Goal: Task Accomplishment & Management: Use online tool/utility

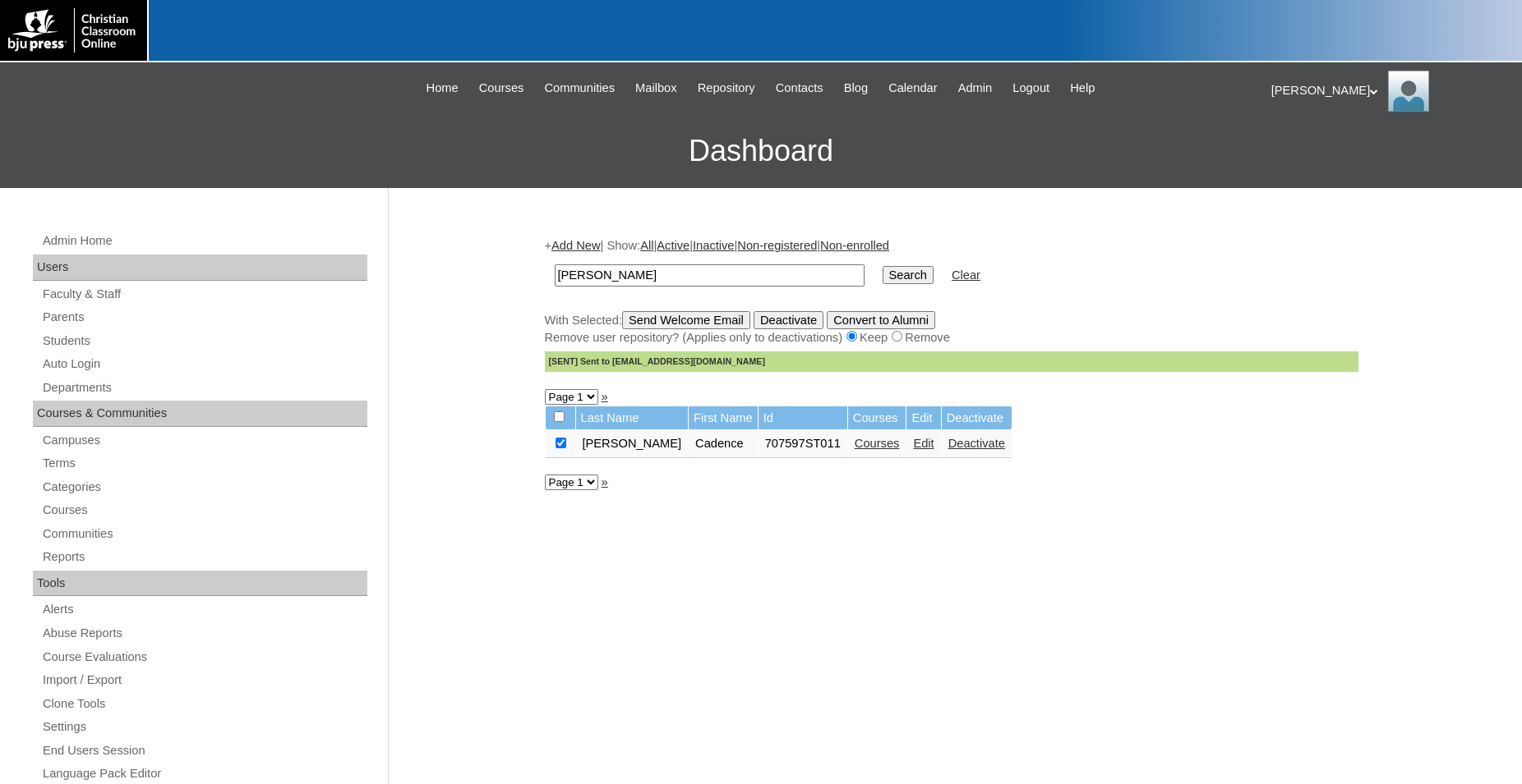
drag, startPoint x: 652, startPoint y: 276, endPoint x: 505, endPoint y: 278, distance: 147.0
click at [554, 278] on input "cresswell" at bounding box center [709, 276] width 310 height 22
type input "80090335"
click at [882, 267] on input "Search" at bounding box center [908, 276] width 51 height 18
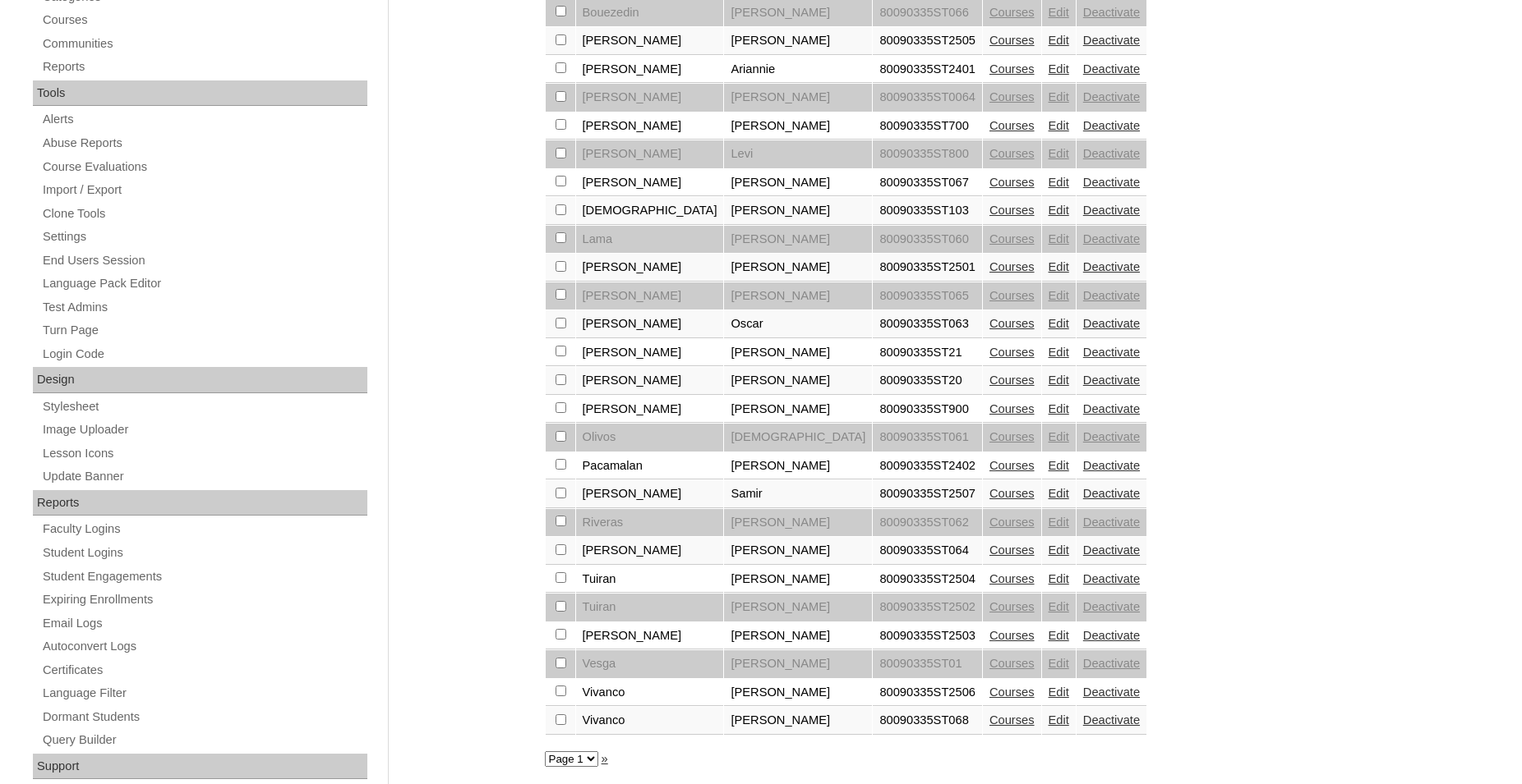
scroll to position [554, 0]
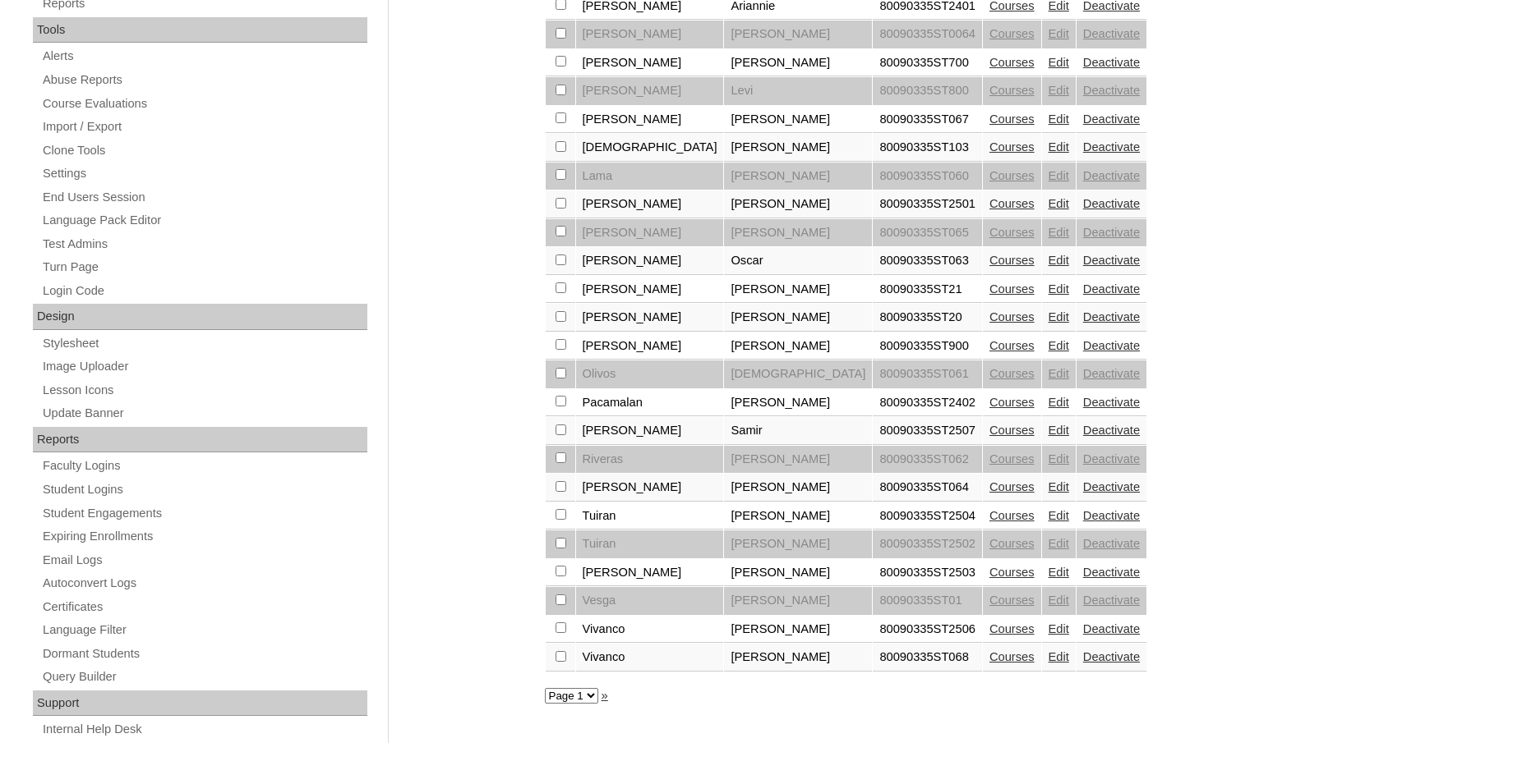
click at [990, 494] on link "Courses" at bounding box center [1012, 487] width 45 height 13
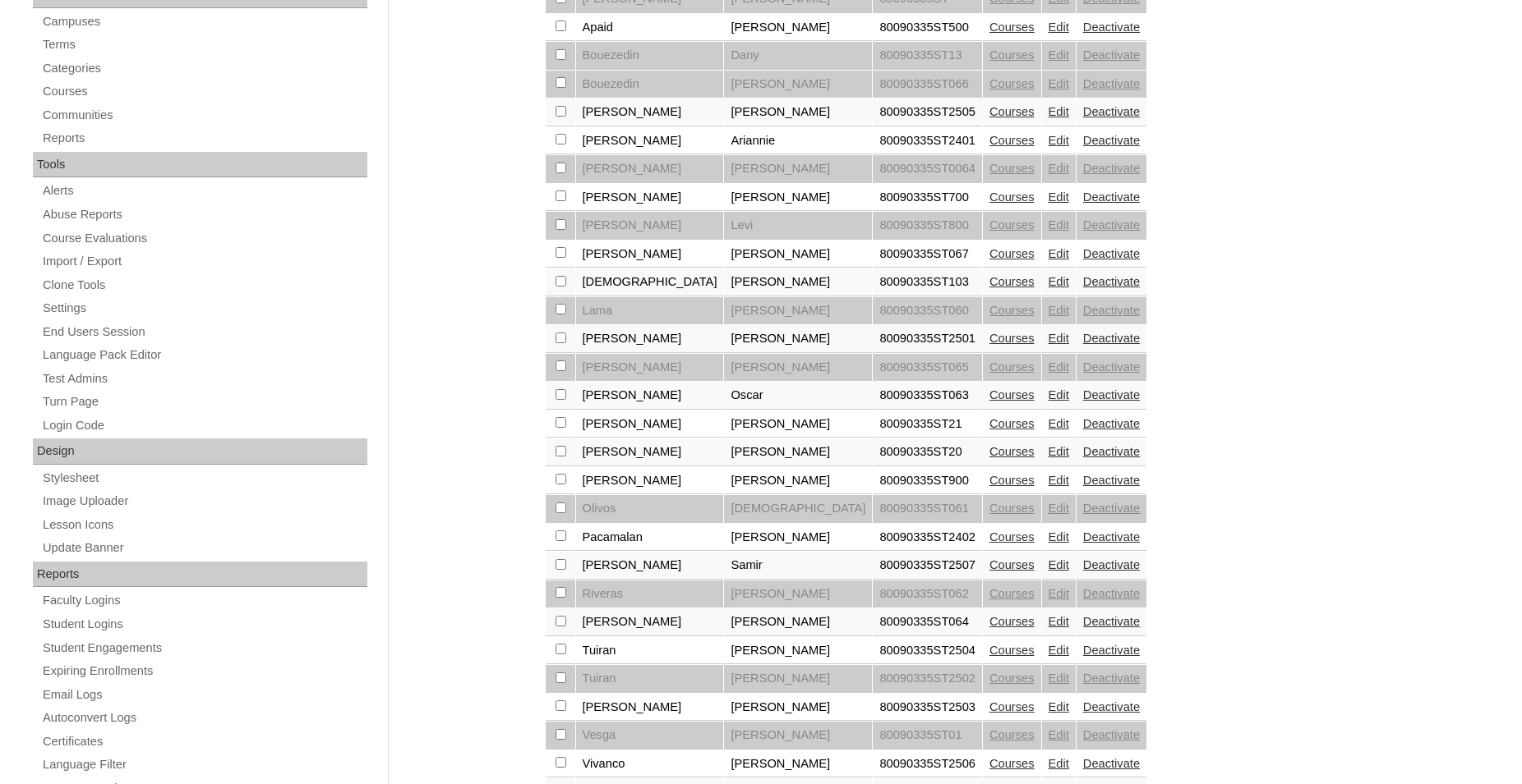
scroll to position [554, 0]
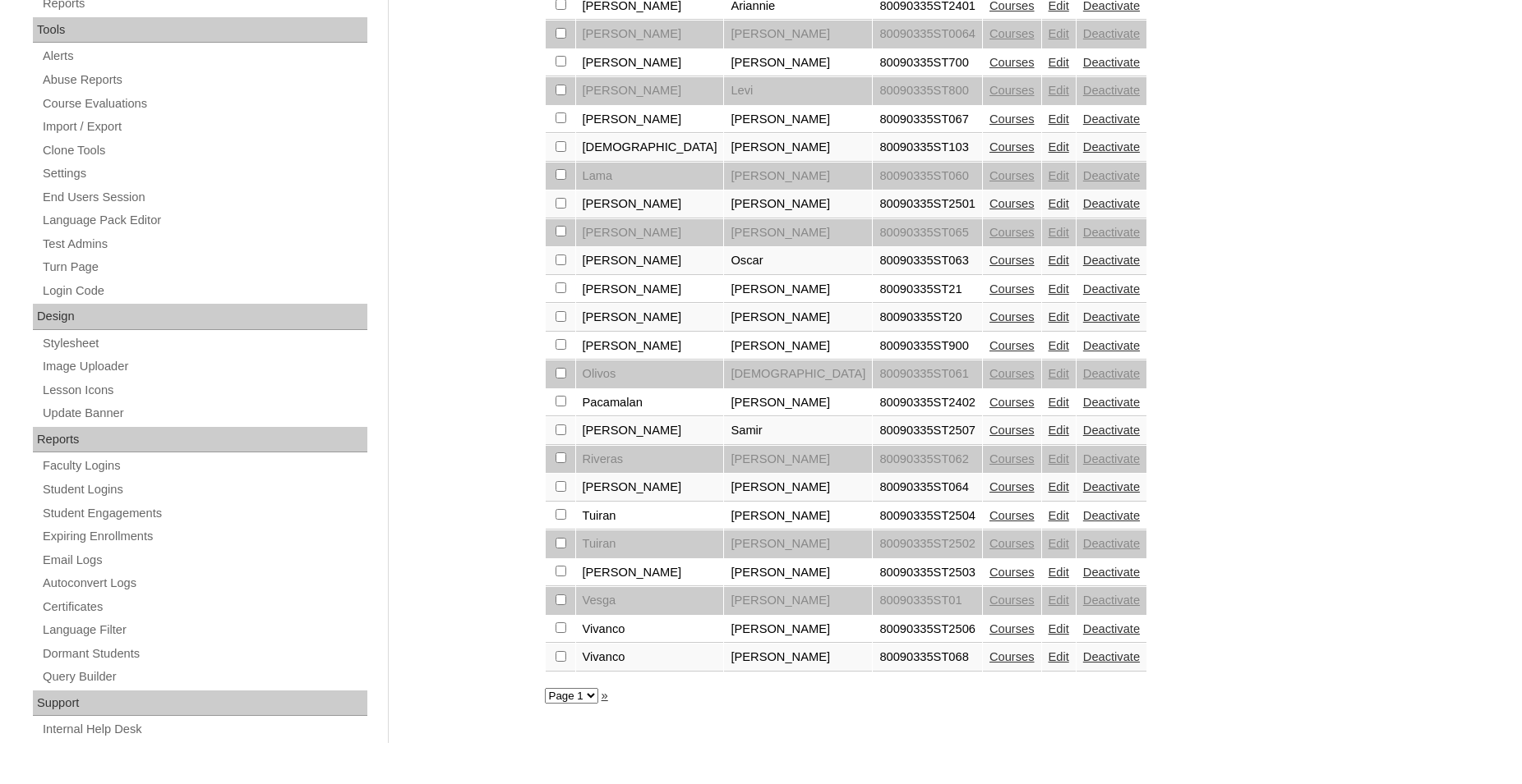
click at [990, 664] on link "Courses" at bounding box center [1012, 657] width 45 height 13
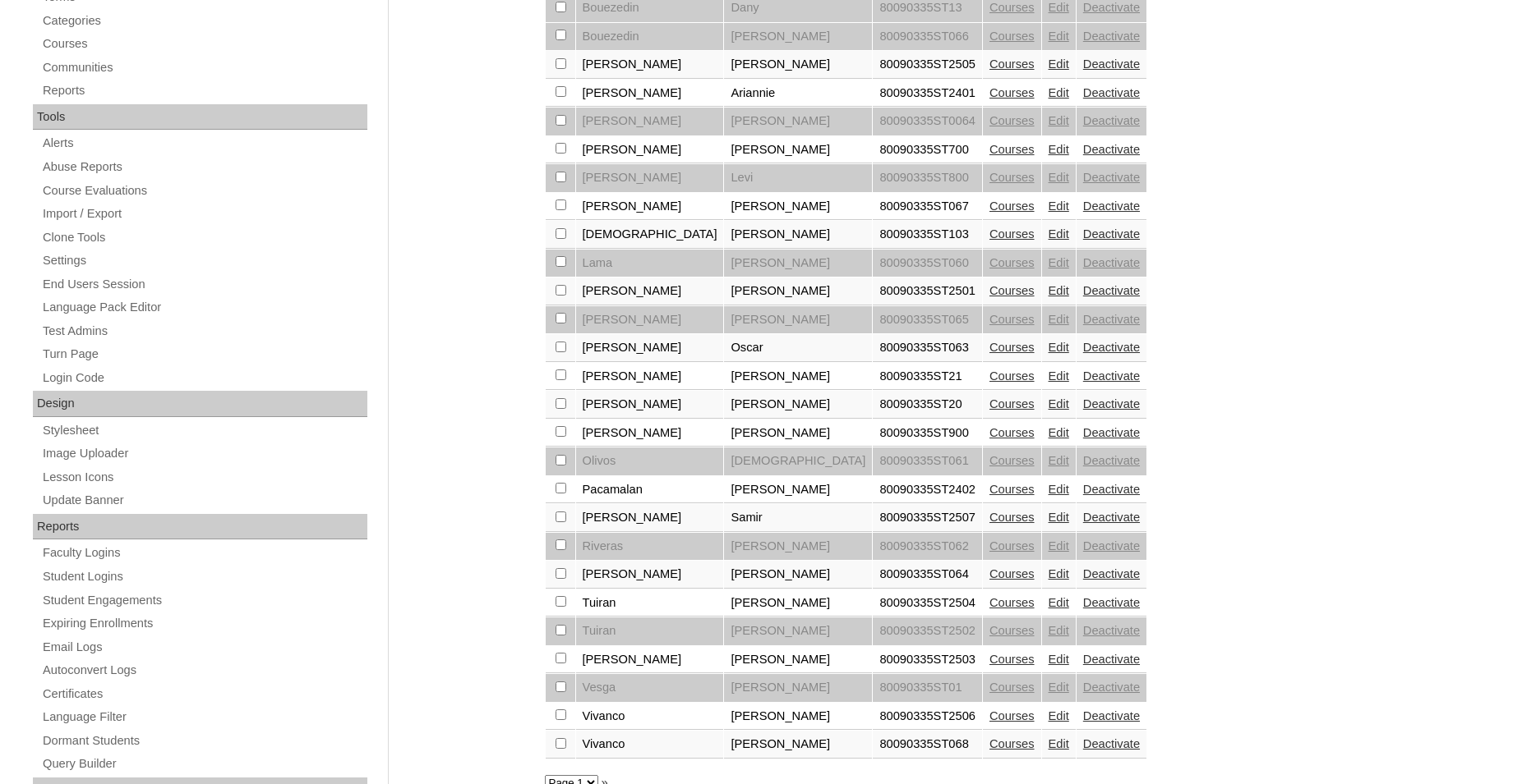
scroll to position [503, 0]
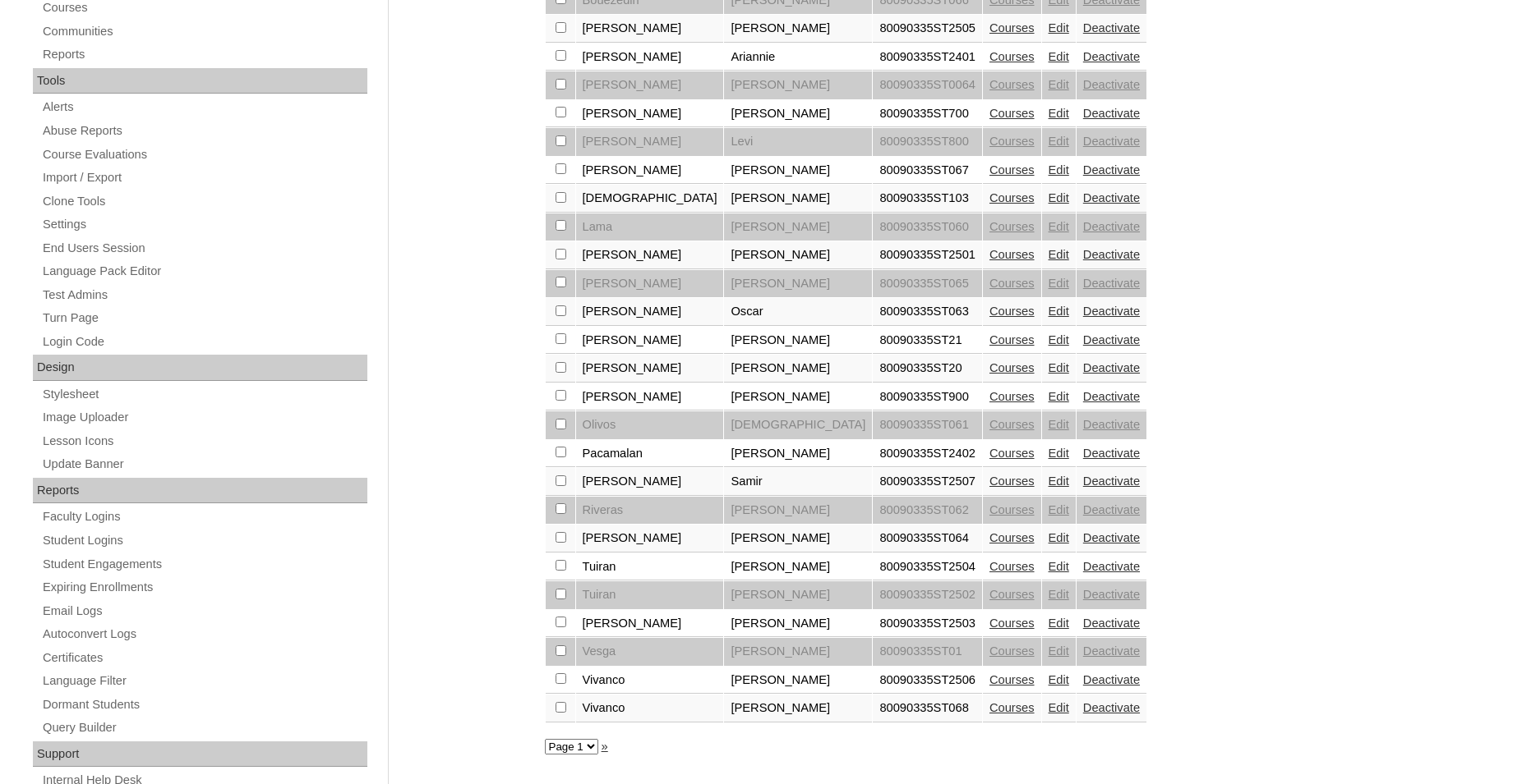
click at [1048, 545] on link "Edit" at bounding box center [1058, 538] width 20 height 13
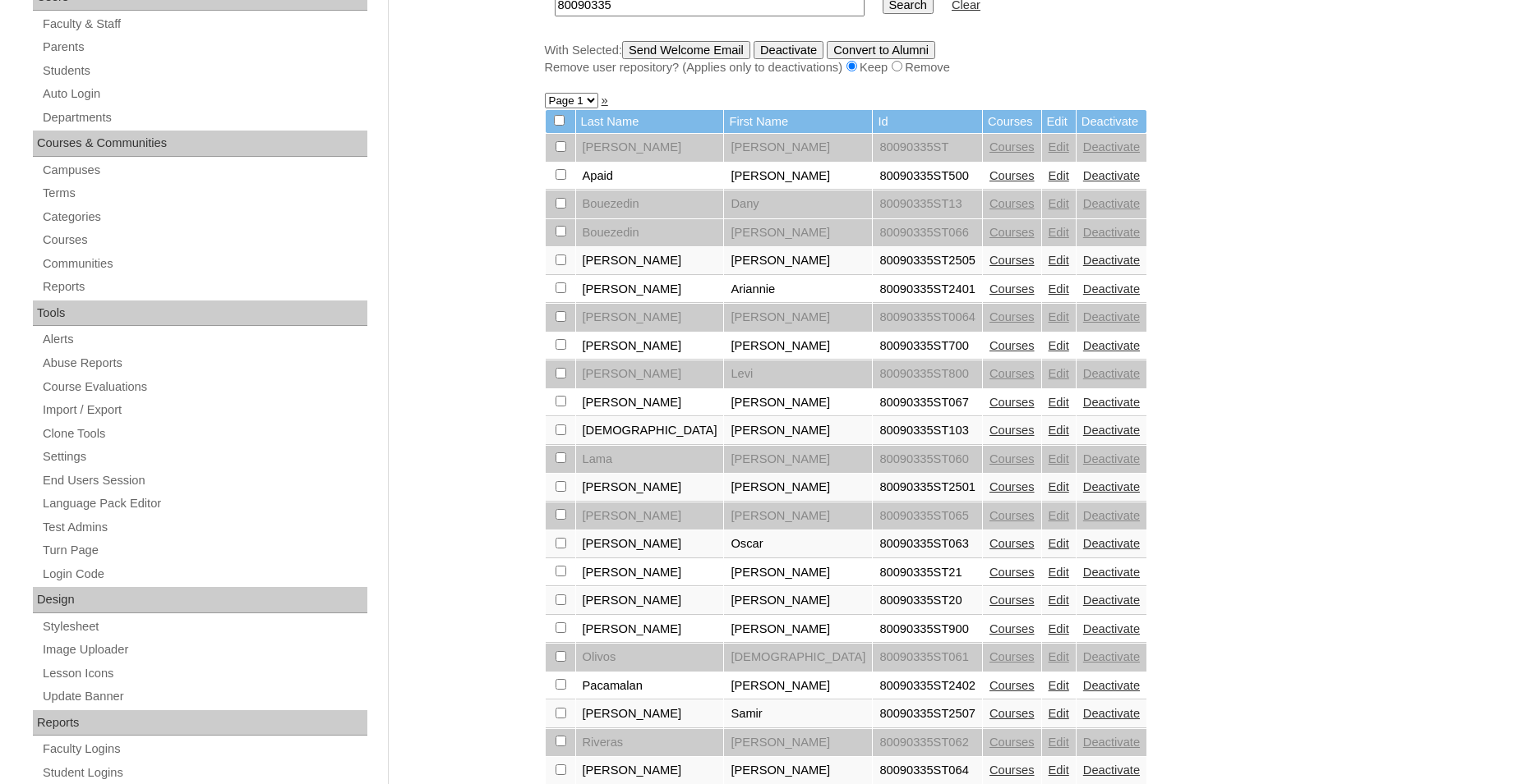
scroll to position [335, 0]
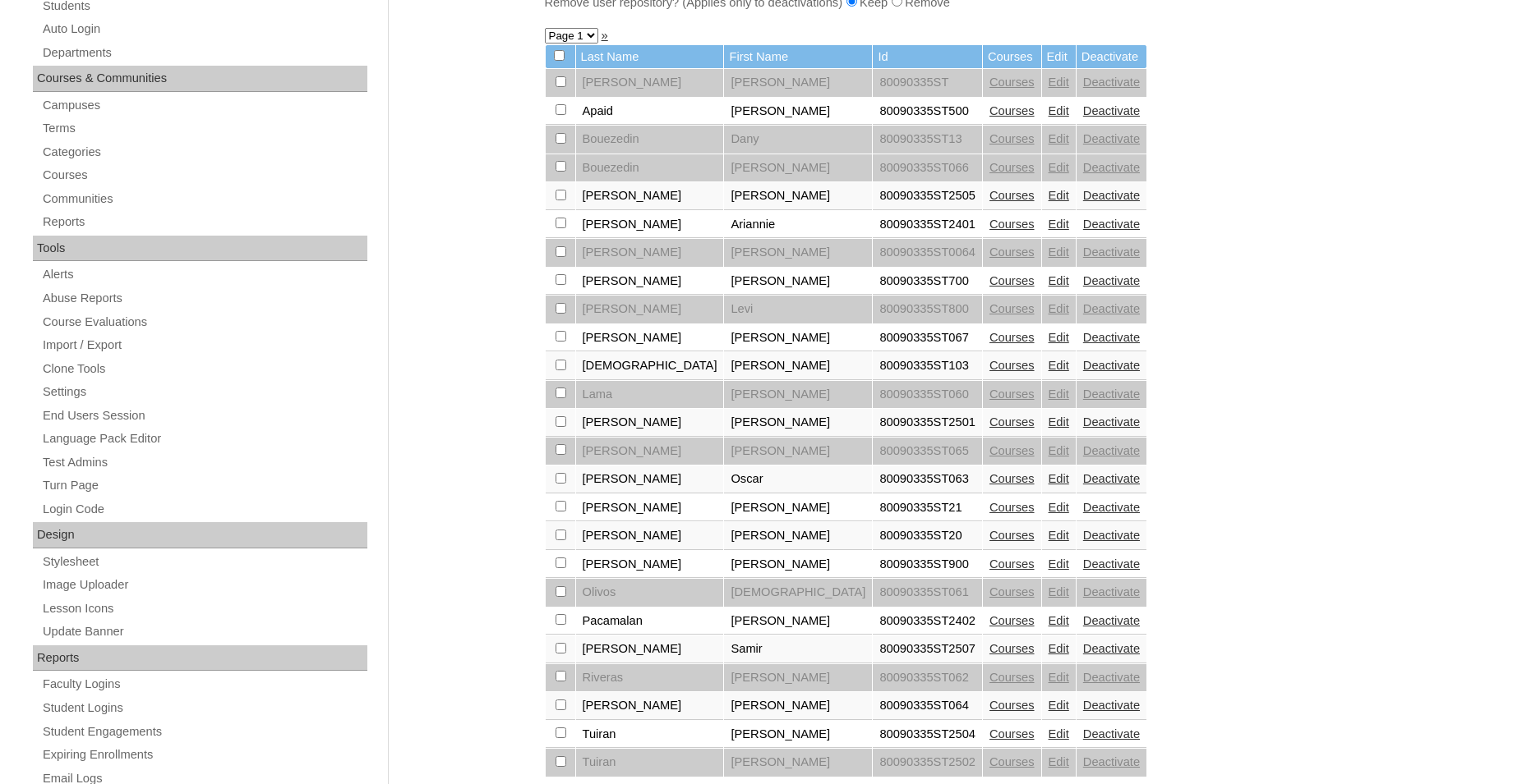
click at [1048, 712] on link "Edit" at bounding box center [1058, 705] width 20 height 13
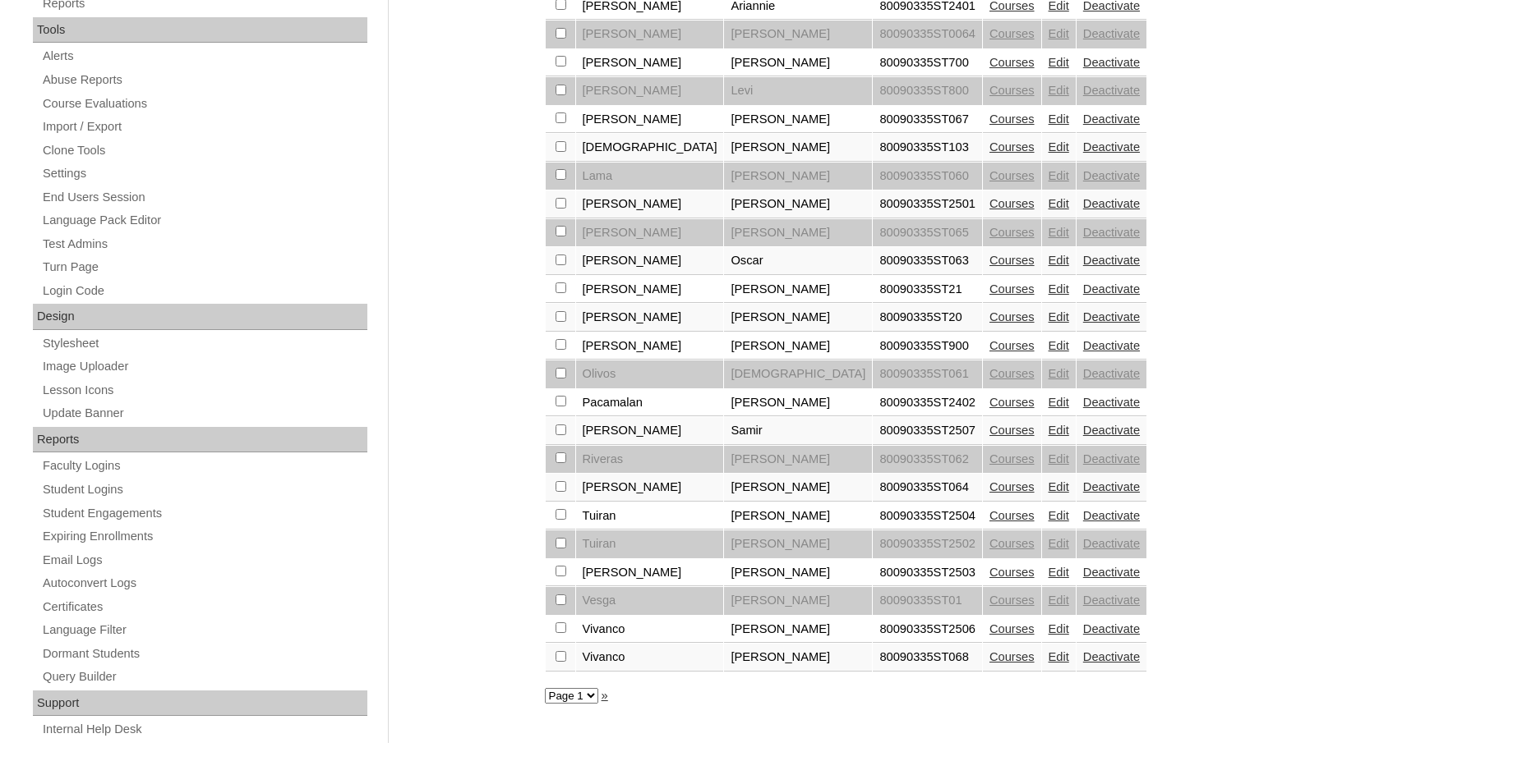
scroll to position [554, 0]
click at [990, 664] on link "Courses" at bounding box center [1012, 657] width 45 height 13
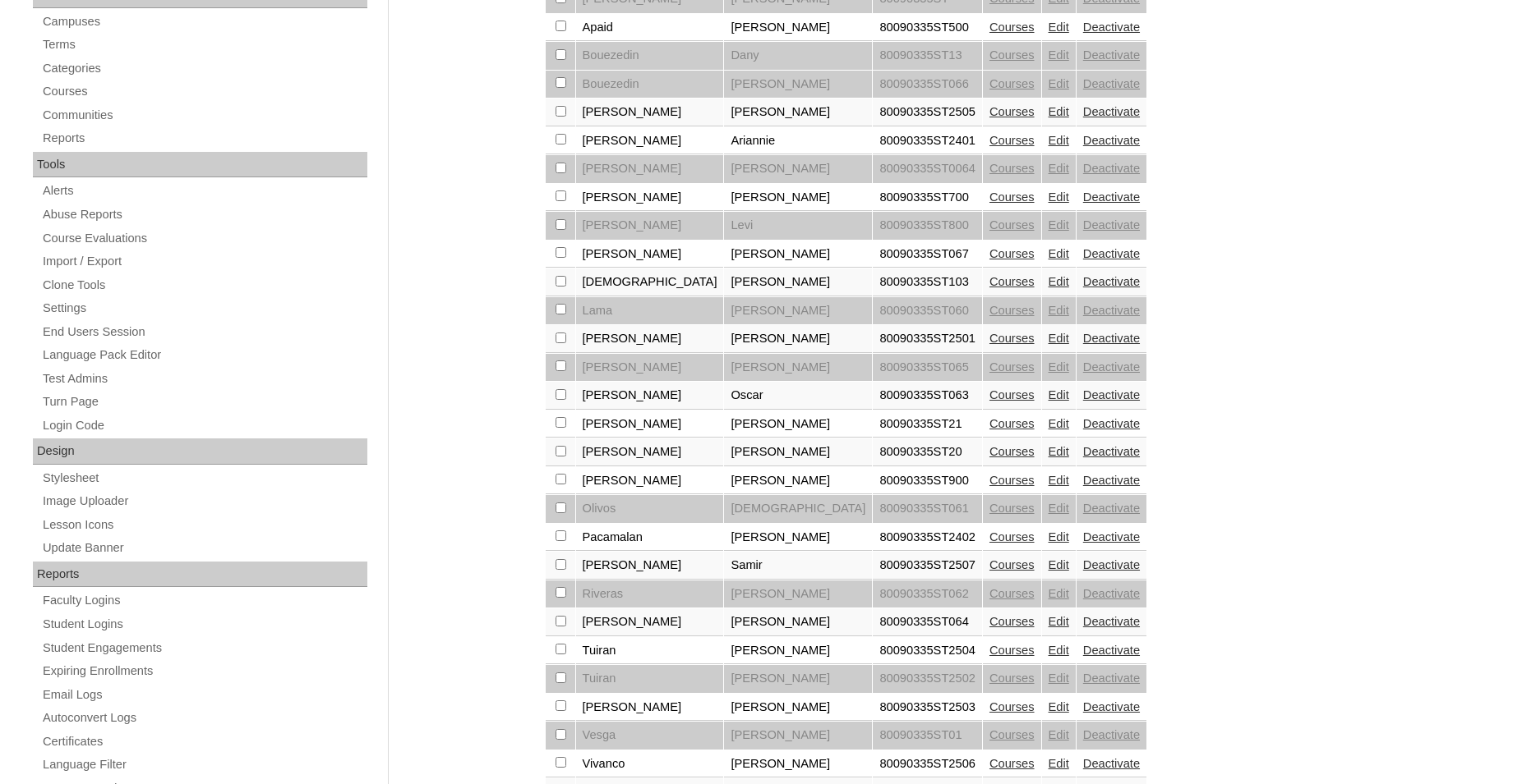
scroll to position [554, 0]
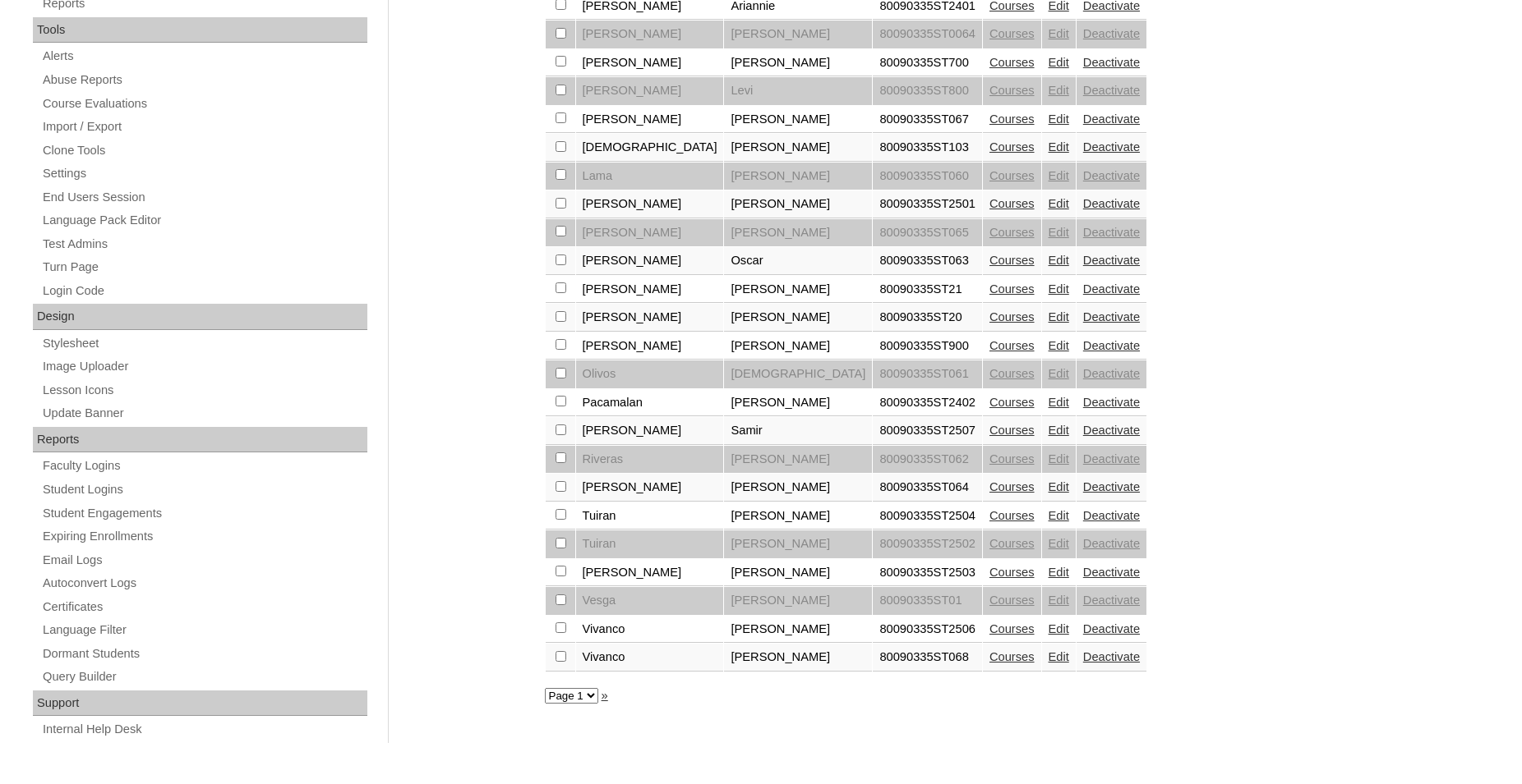
click at [1048, 664] on link "Edit" at bounding box center [1058, 657] width 20 height 13
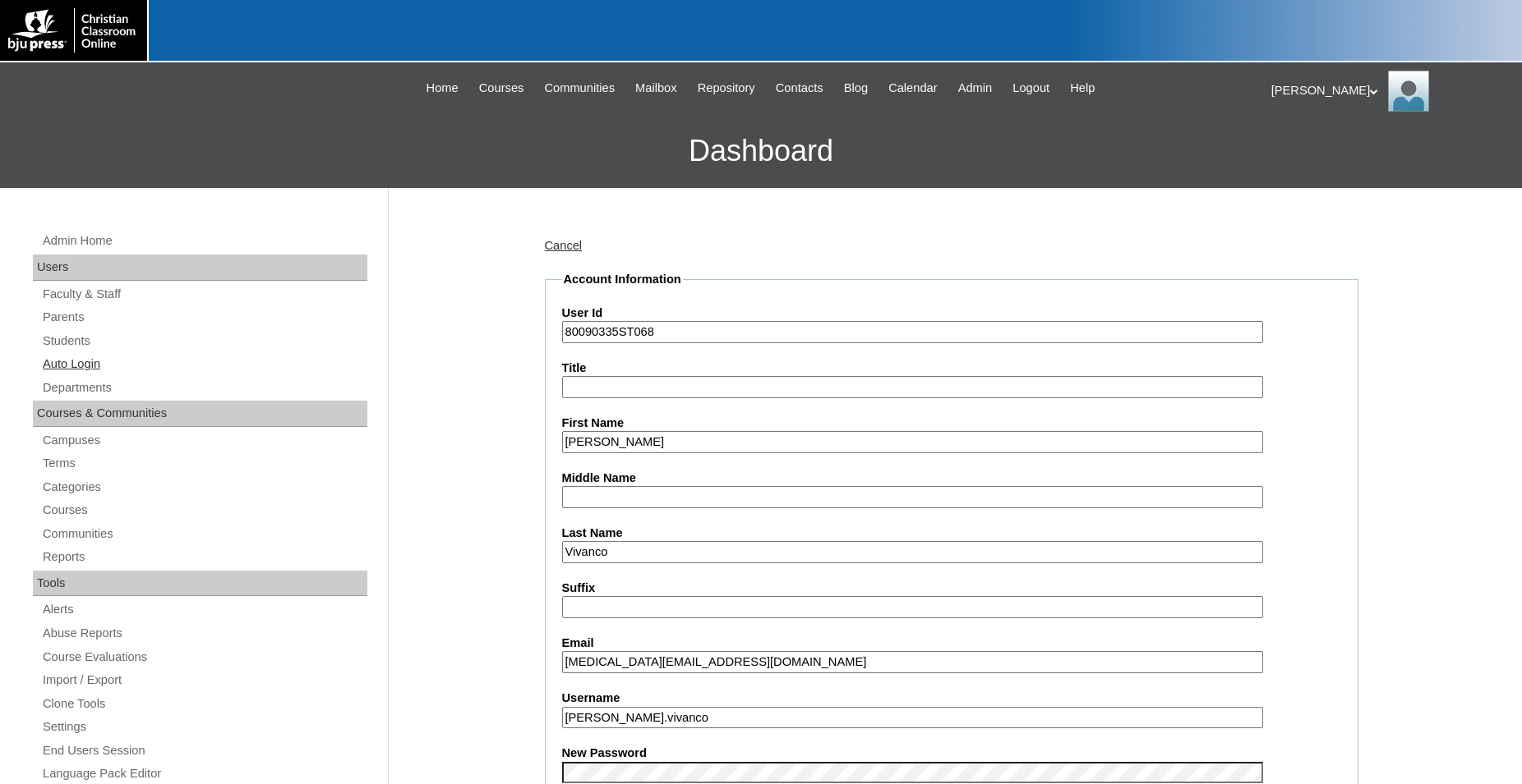
click at [68, 368] on link "Auto Login" at bounding box center [204, 364] width 326 height 20
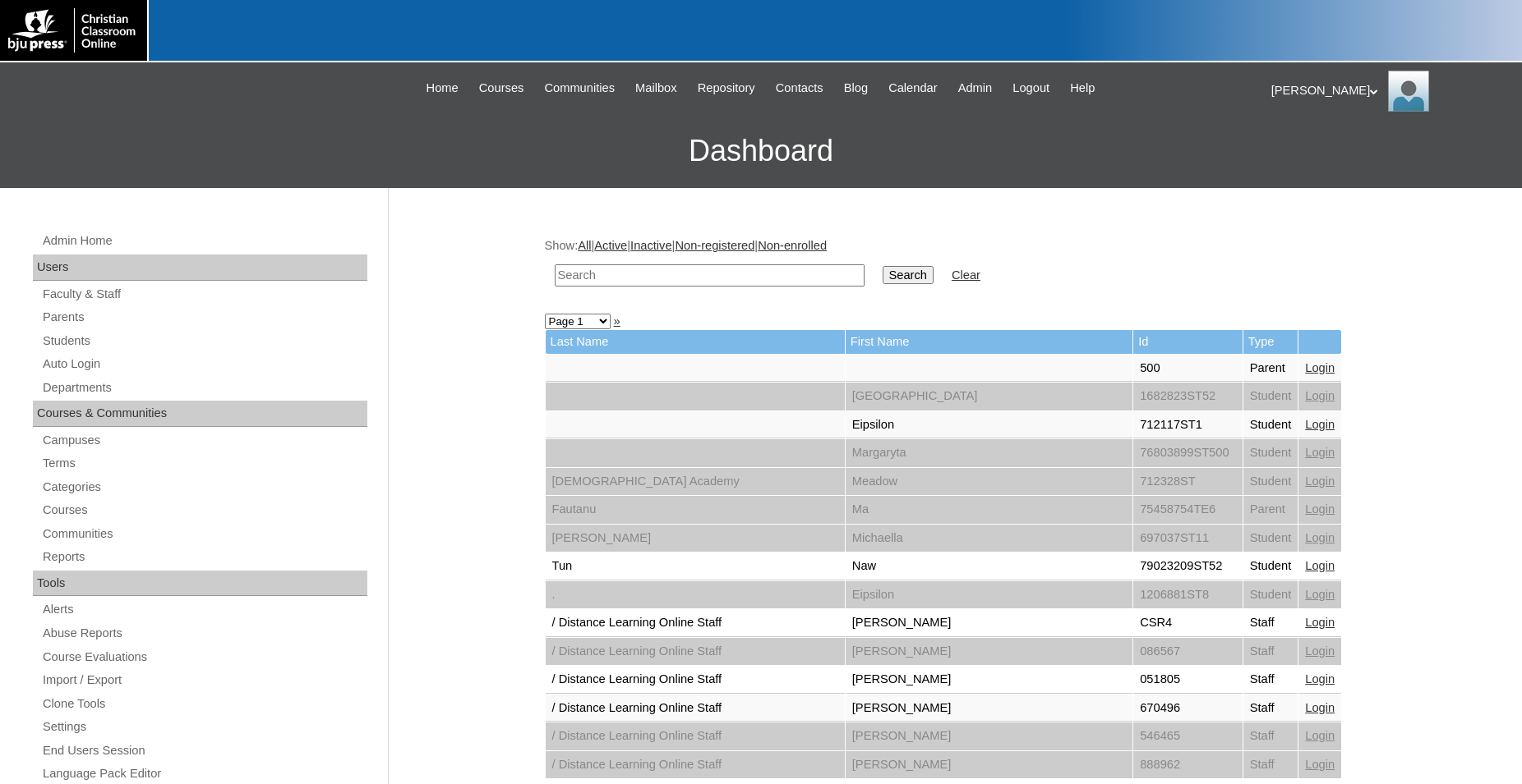
click at [696, 270] on input "text" at bounding box center [709, 276] width 310 height 22
type input "vivanco"
click at [882, 267] on input "Search" at bounding box center [908, 276] width 51 height 18
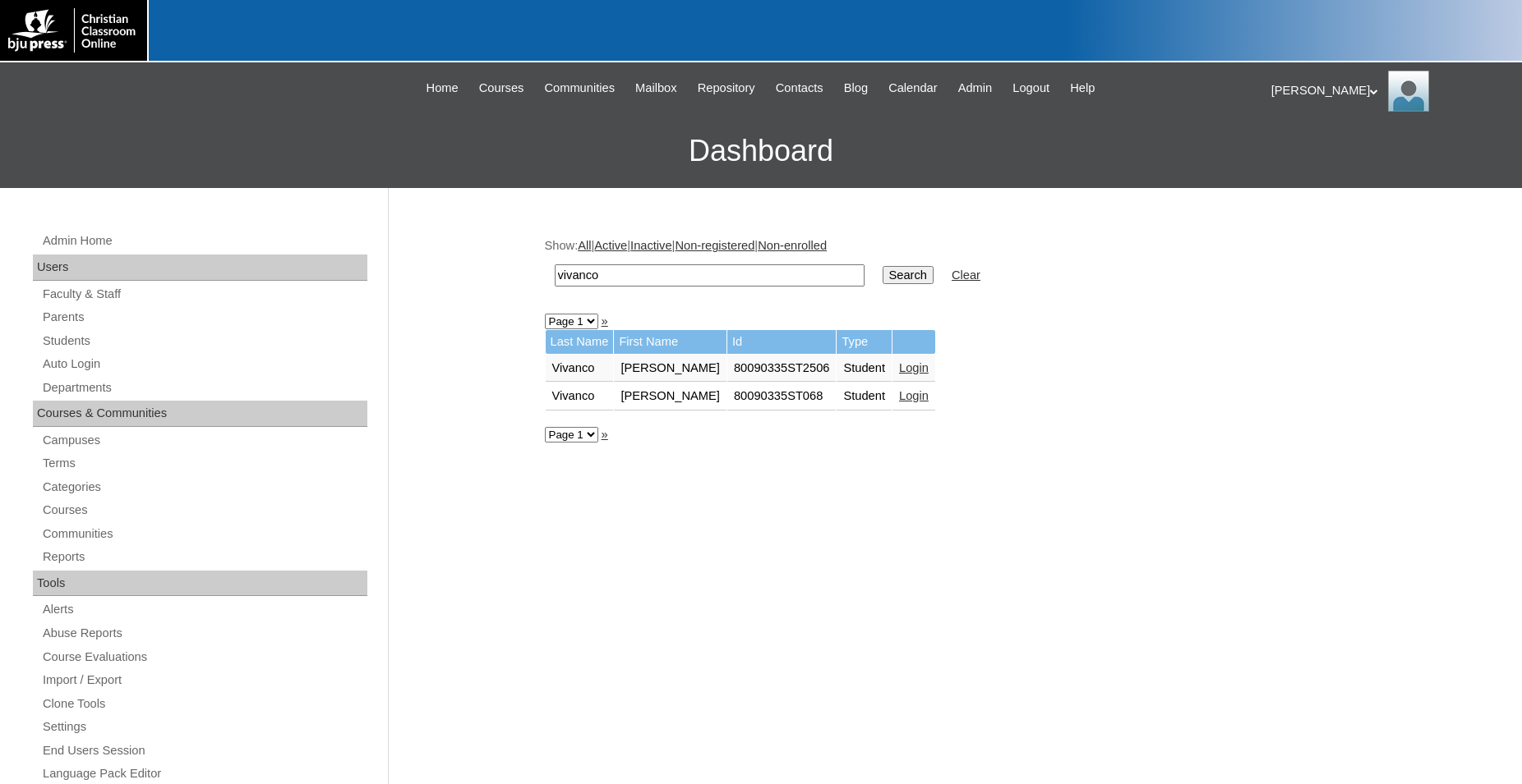
click at [899, 401] on link "Login" at bounding box center [914, 396] width 29 height 13
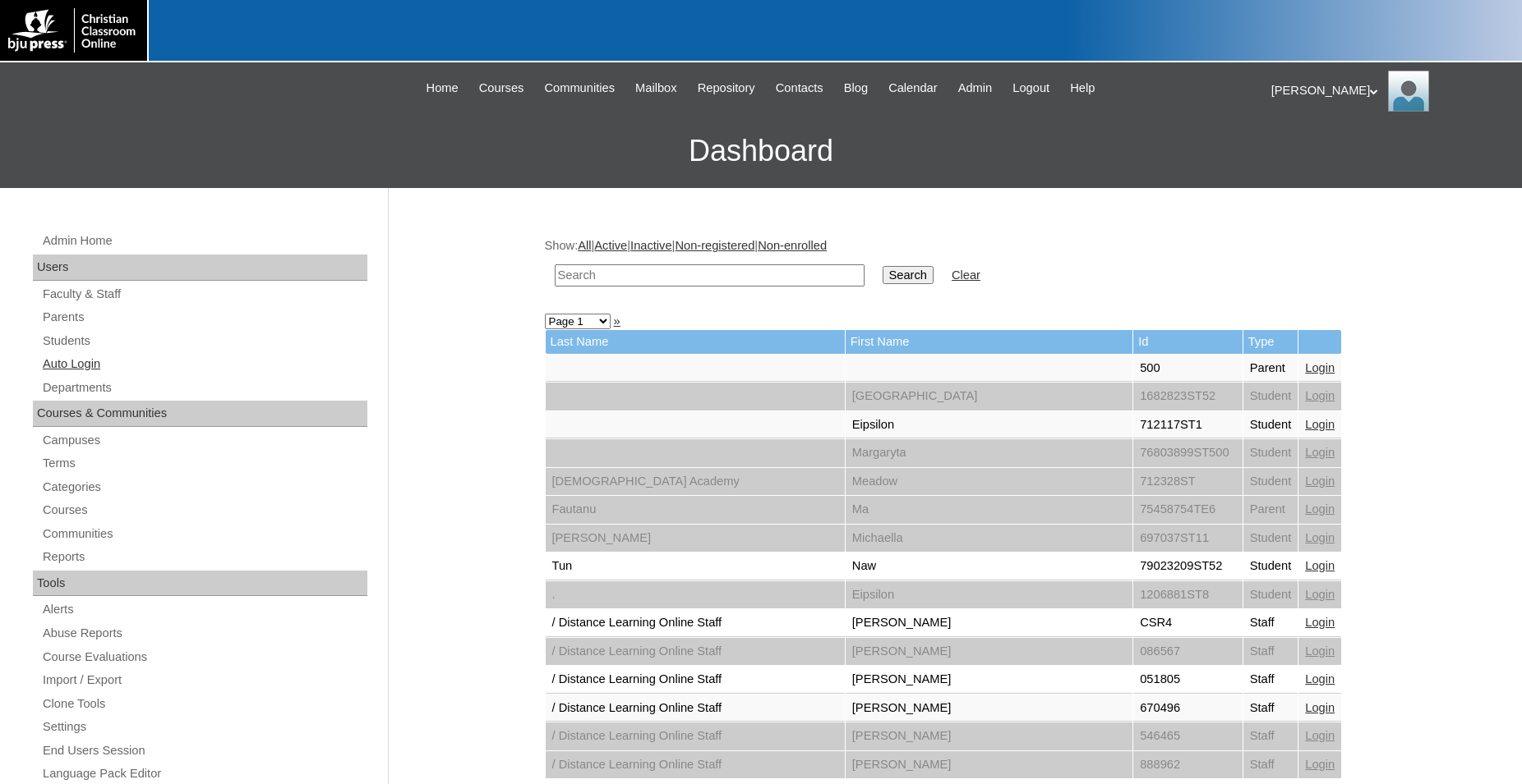
click at [74, 365] on link "Auto Login" at bounding box center [204, 364] width 326 height 20
click at [669, 275] on input "text" at bounding box center [709, 276] width 310 height 22
type input "[PERSON_NAME]"
